Goal: Information Seeking & Learning: Learn about a topic

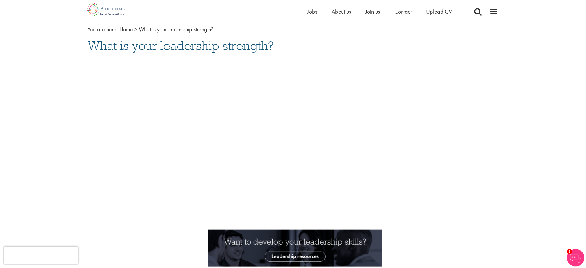
scroll to position [27, 0]
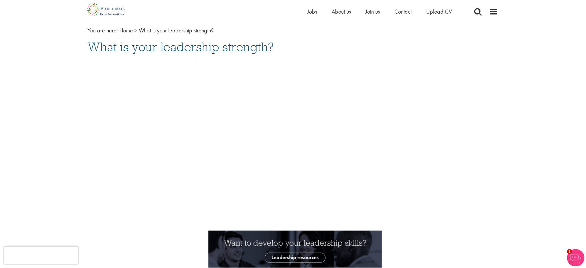
click at [488, 10] on div "Home Jobs About us Join us Contact Upload CV" at bounding box center [403, 13] width 191 height 12
click at [311, 8] on span "Jobs" at bounding box center [313, 12] width 10 height 8
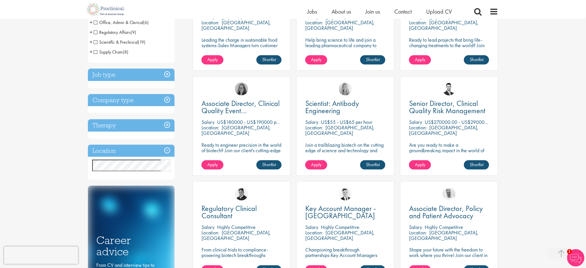
scroll to position [160, 0]
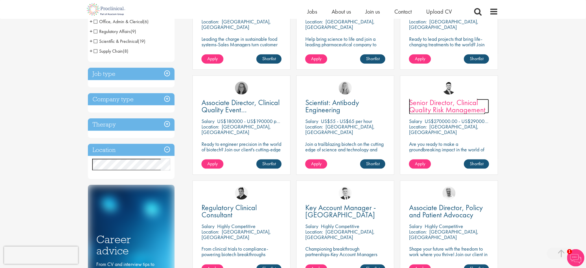
click at [459, 109] on span "Senior Director, Clinical Quality Risk Management" at bounding box center [447, 105] width 76 height 17
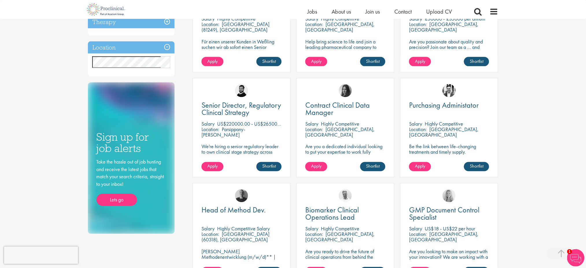
scroll to position [263, 0]
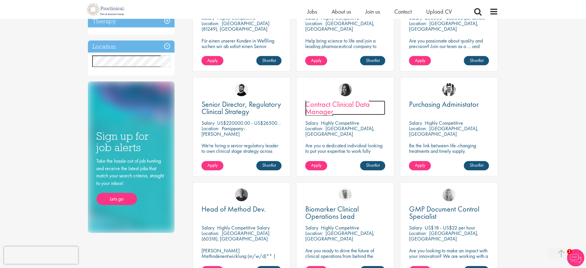
click at [335, 113] on link "Contract Clinical Data Manager" at bounding box center [345, 108] width 80 height 14
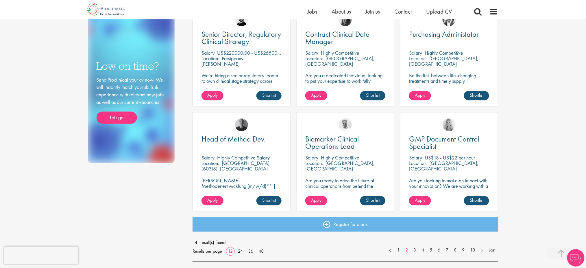
scroll to position [341, 0]
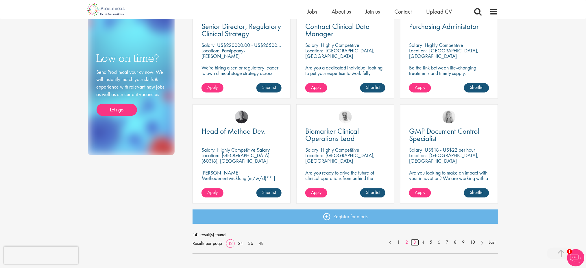
click at [413, 242] on link "3" at bounding box center [415, 242] width 8 height 7
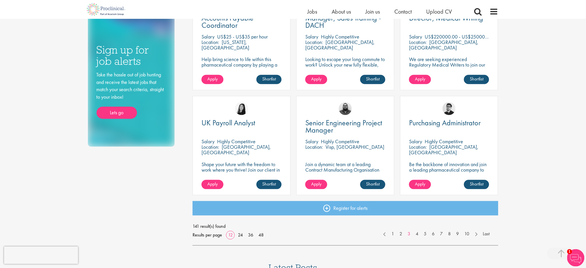
scroll to position [350, 0]
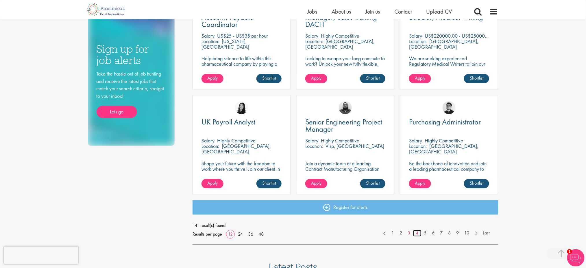
click at [416, 233] on link "4" at bounding box center [417, 233] width 8 height 7
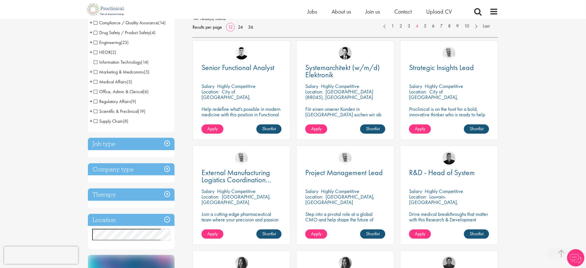
scroll to position [93, 0]
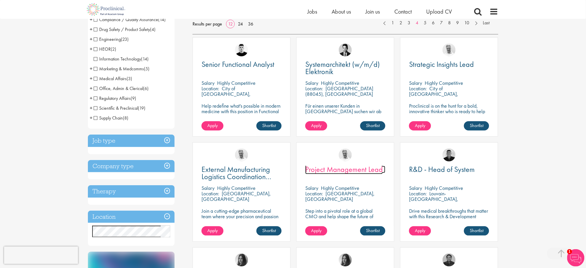
click at [365, 168] on span "Project Management Lead" at bounding box center [343, 169] width 77 height 10
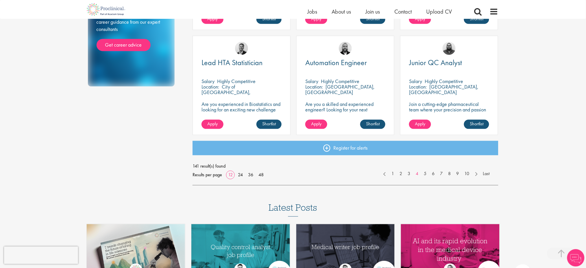
scroll to position [409, 0]
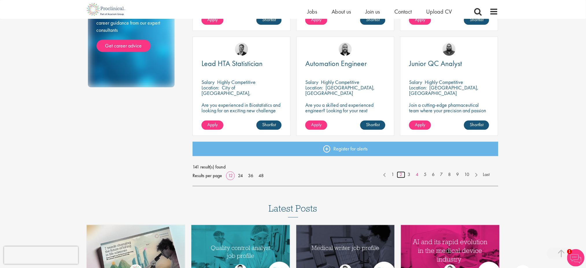
click at [399, 175] on link "2" at bounding box center [401, 174] width 8 height 7
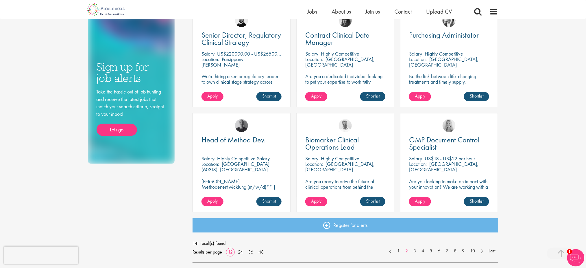
scroll to position [347, 0]
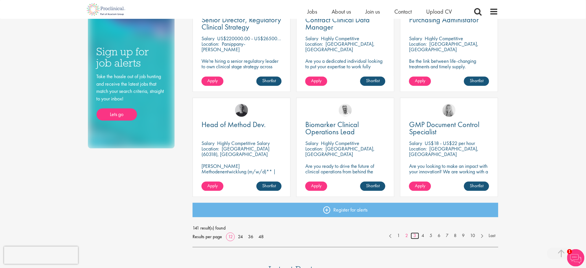
click at [413, 235] on link "3" at bounding box center [415, 235] width 8 height 7
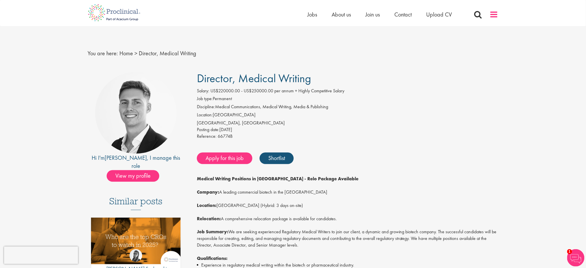
click at [494, 17] on span at bounding box center [494, 14] width 9 height 9
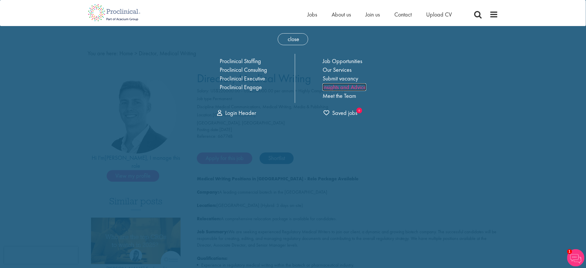
click at [364, 86] on link "Insights and Advice" at bounding box center [345, 87] width 44 height 8
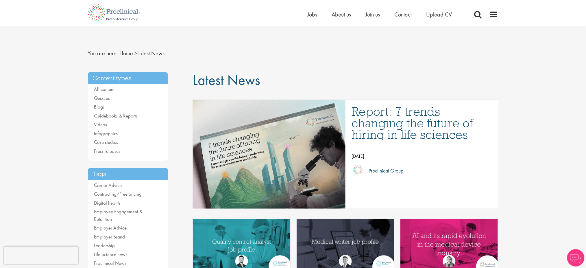
click at [375, 152] on p "[DATE]" at bounding box center [422, 156] width 140 height 9
